Goal: Information Seeking & Learning: Learn about a topic

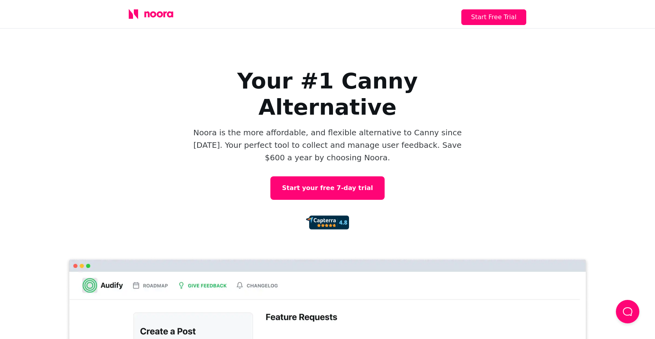
click at [164, 13] on icon at bounding box center [165, 14] width 4 height 6
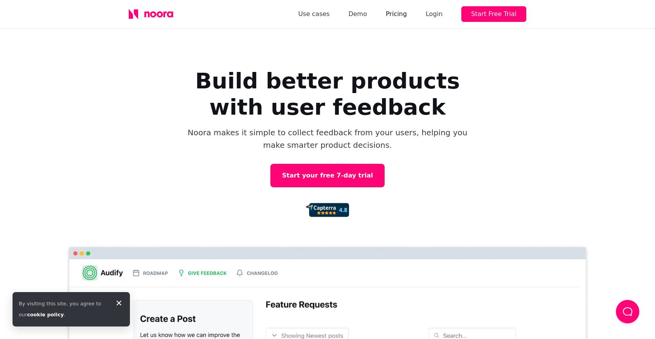
click at [398, 13] on link "Pricing" at bounding box center [396, 14] width 21 height 11
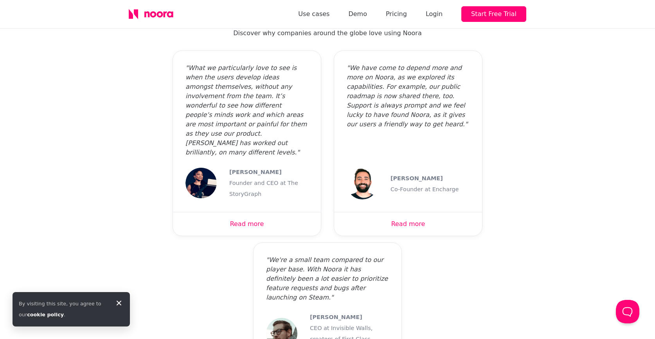
scroll to position [661, 0]
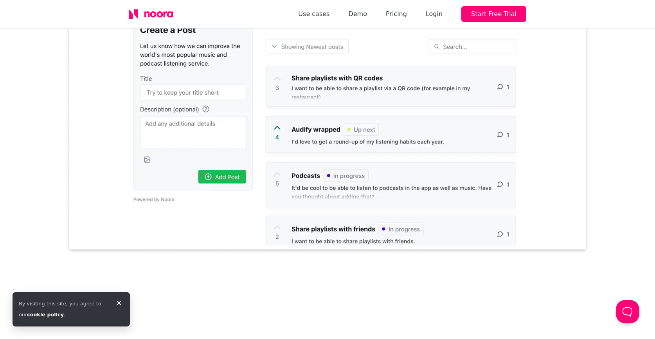
scroll to position [290, 0]
